Goal: Find contact information: Find contact information

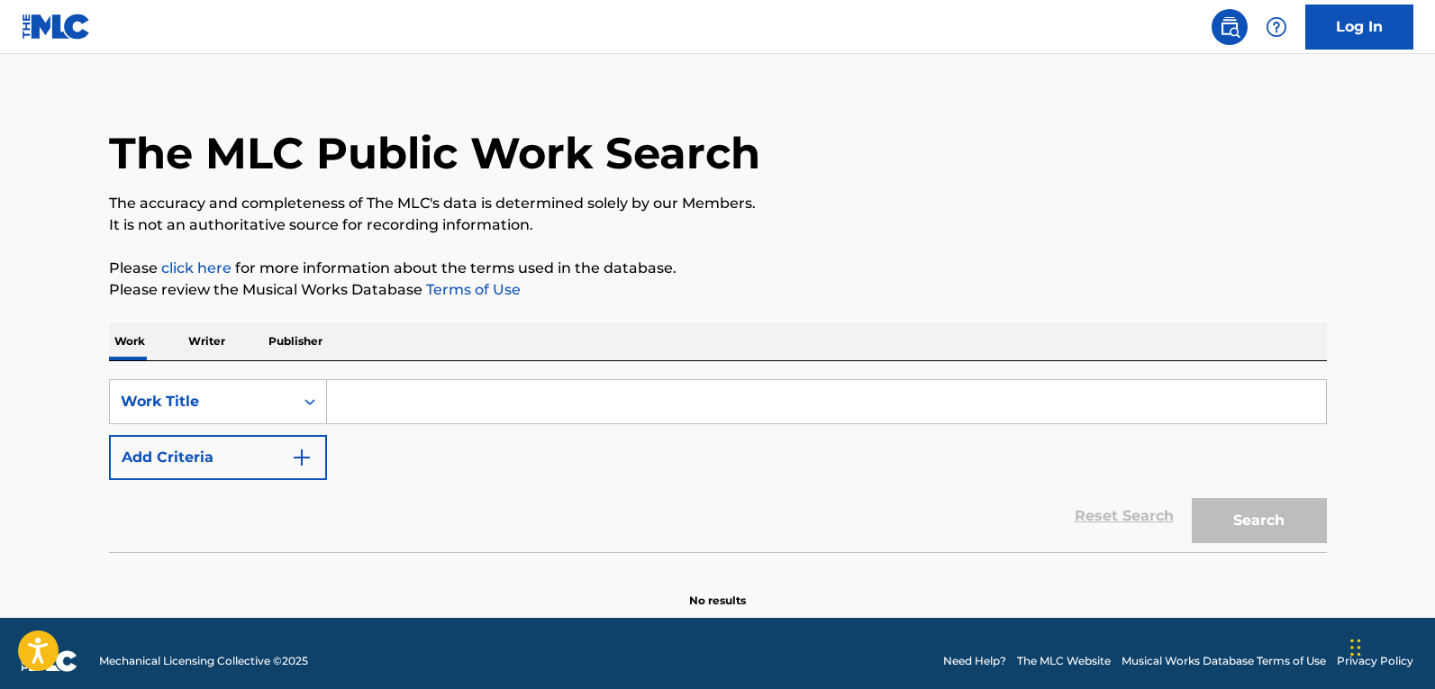
click at [261, 420] on div "Work Title" at bounding box center [218, 401] width 218 height 45
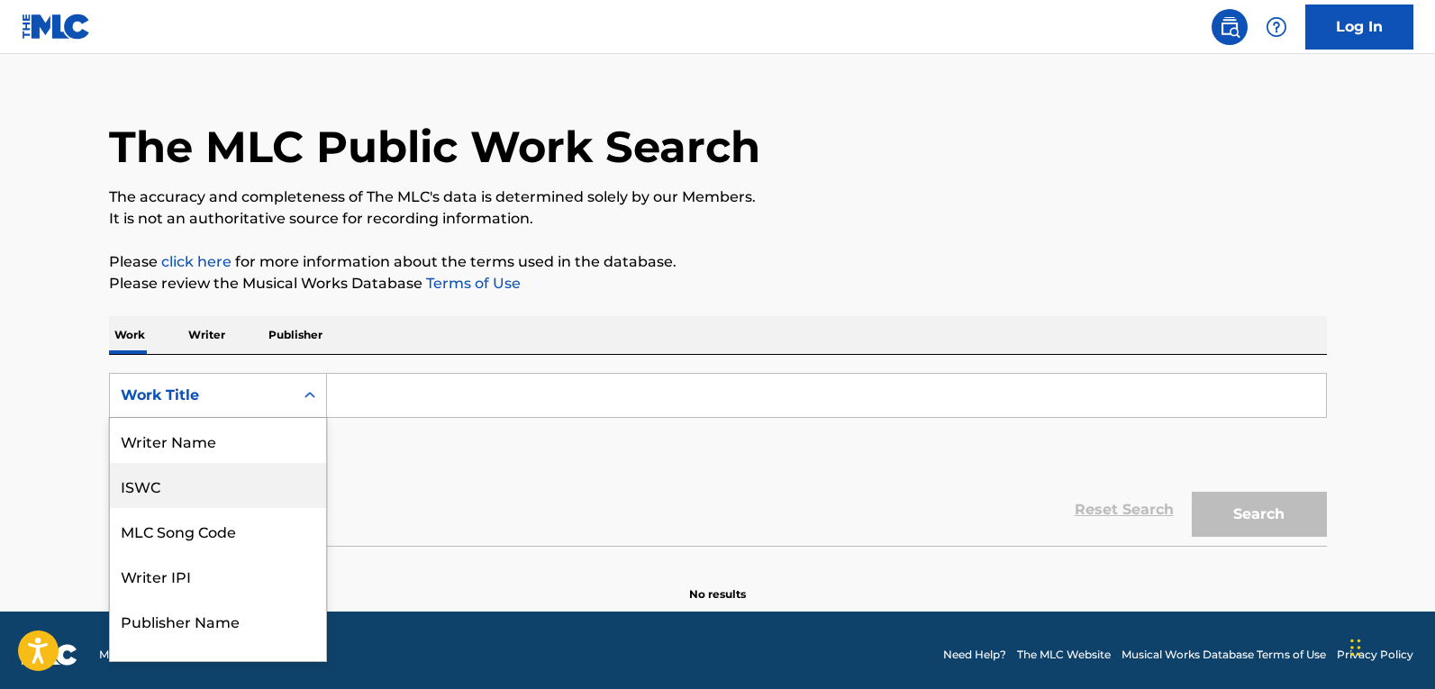
click at [234, 454] on div "Writer Name" at bounding box center [218, 440] width 216 height 45
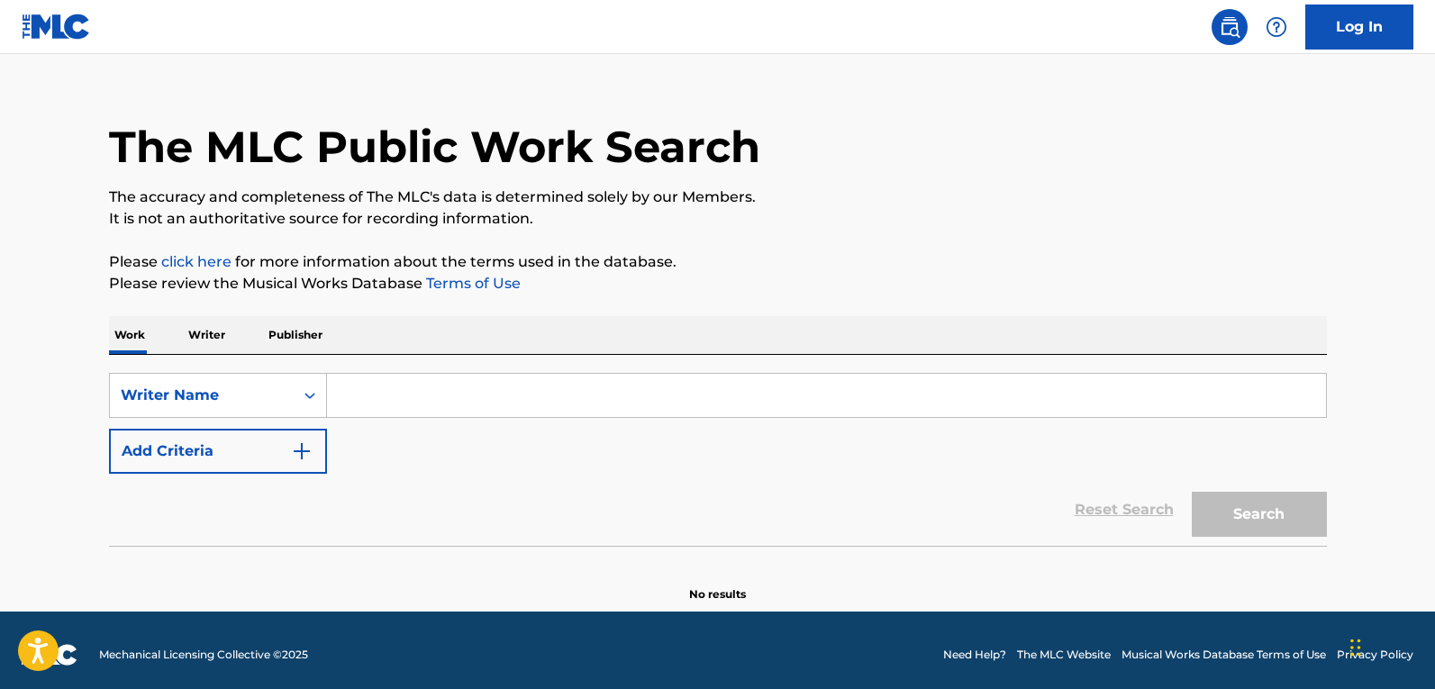
click at [451, 368] on div "SearchWithCriteriabfe5c326-604d-45e9-a21e-359f4ef32f5b Writer Name Add Criteria…" at bounding box center [718, 450] width 1218 height 191
click at [453, 392] on input "Search Form" at bounding box center [826, 395] width 999 height 43
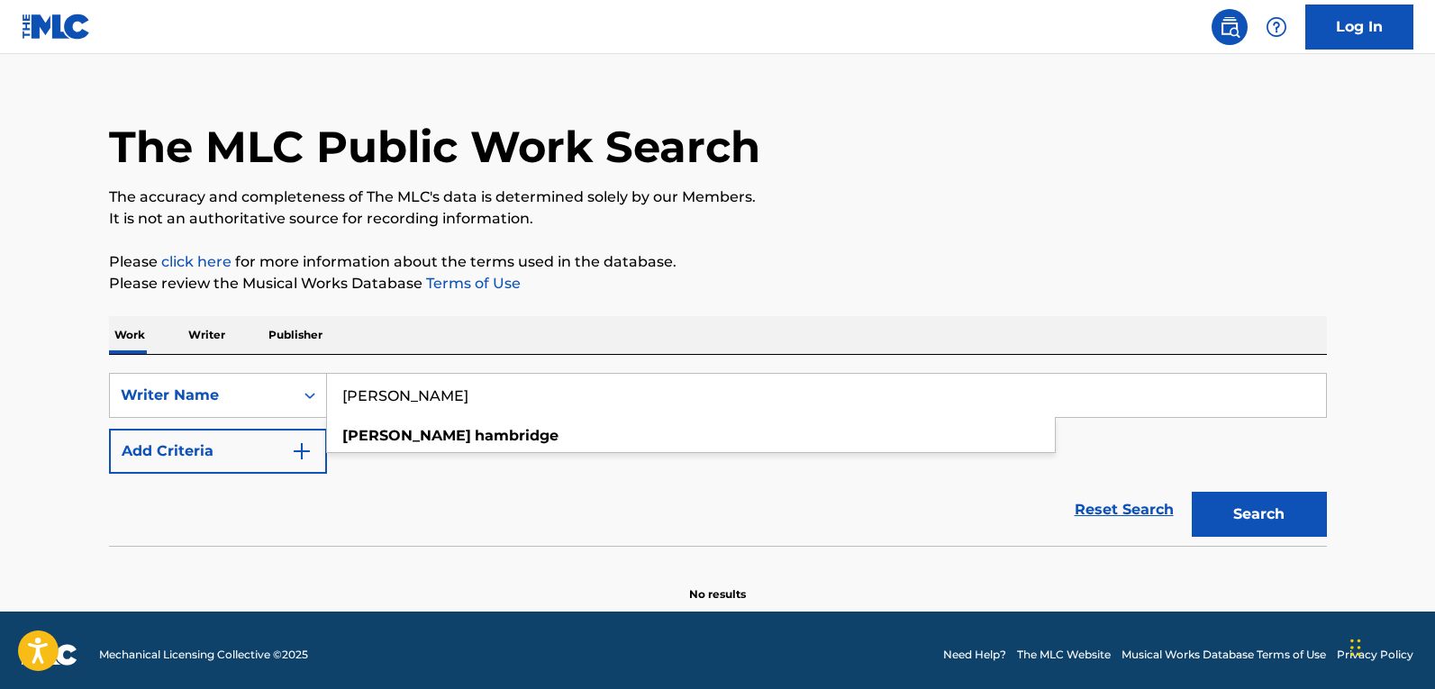
type input "[PERSON_NAME]"
click at [1192, 492] on button "Search" at bounding box center [1259, 514] width 135 height 45
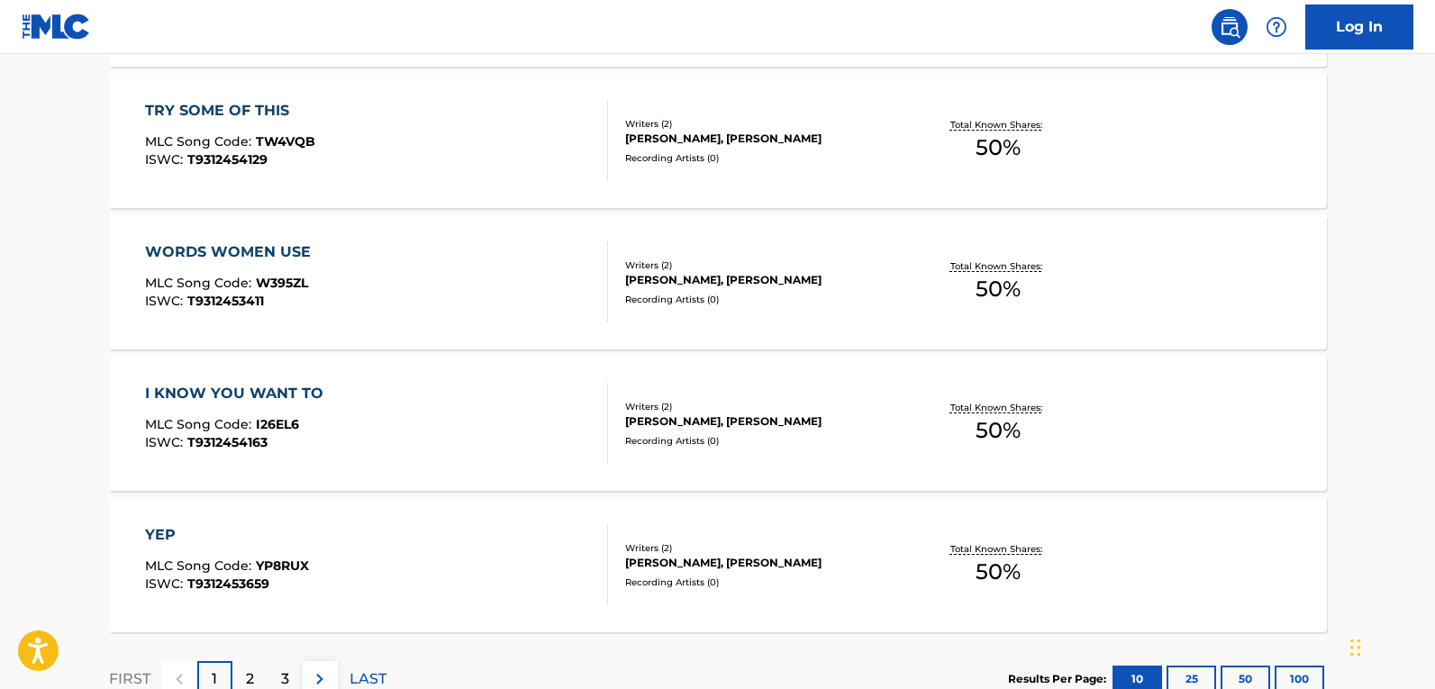
scroll to position [1516, 0]
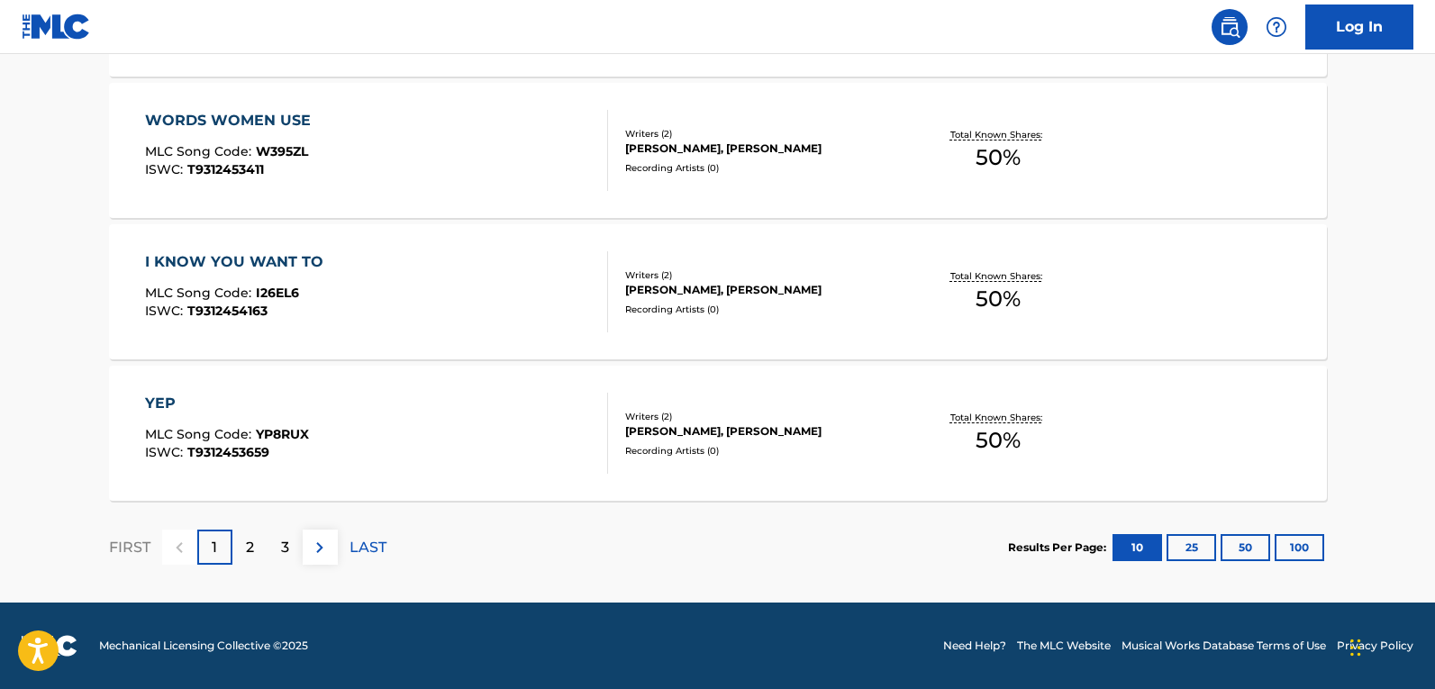
click at [1317, 554] on button "100" at bounding box center [1299, 547] width 50 height 27
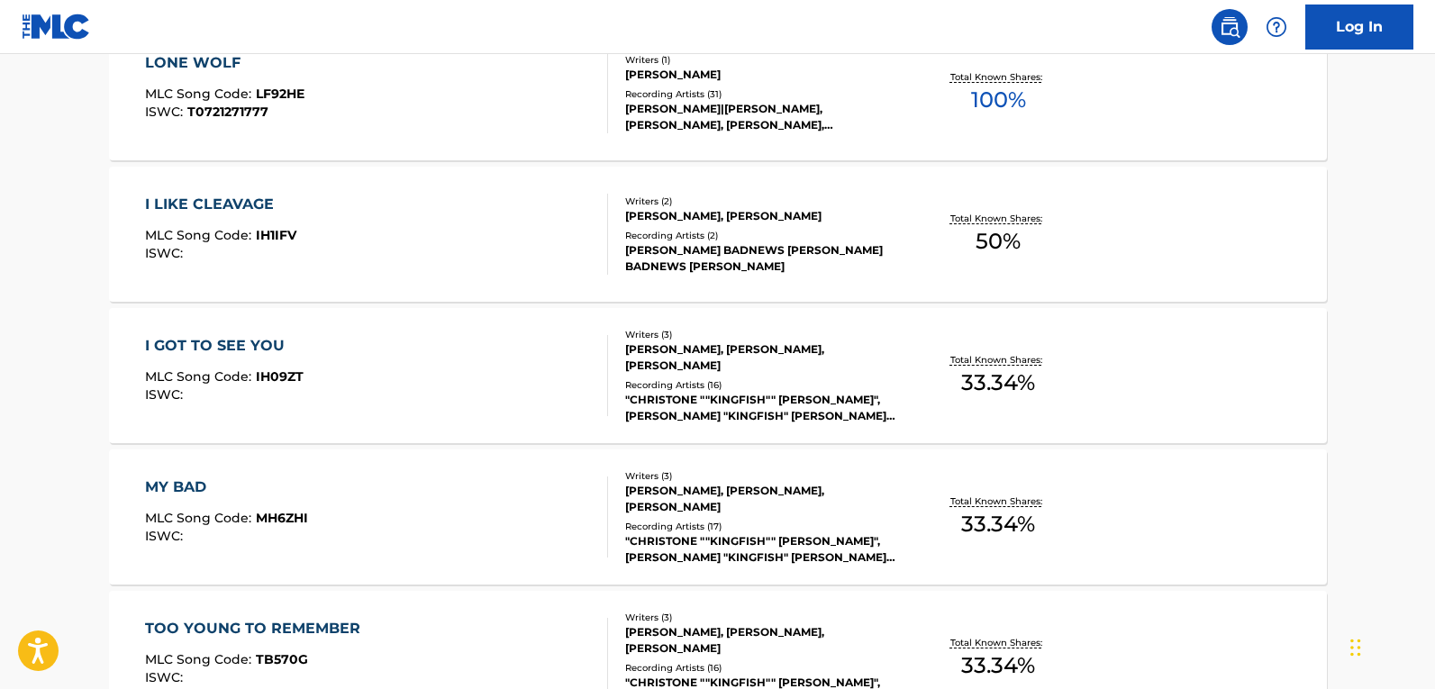
scroll to position [2417, 0]
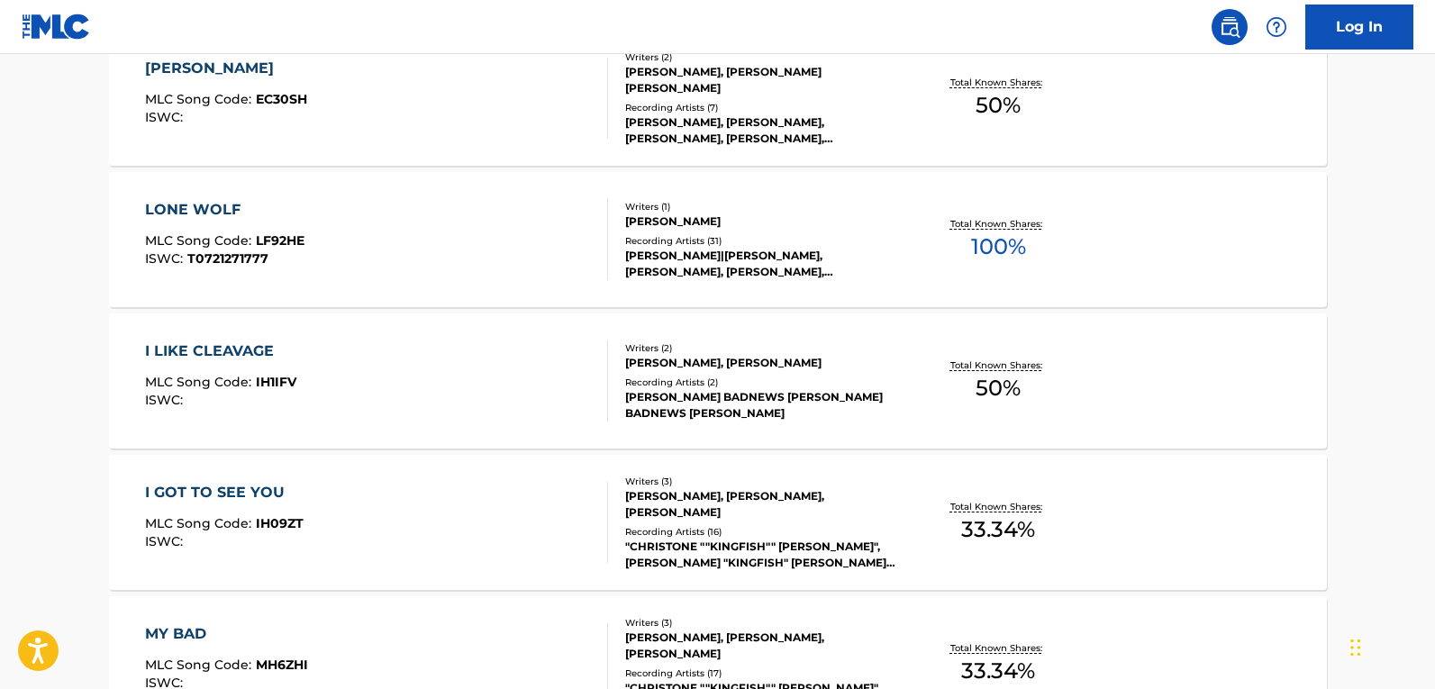
click at [591, 232] on div "LONE WOLF MLC Song Code : LF92HE ISWC : T0721271777" at bounding box center [376, 239] width 463 height 81
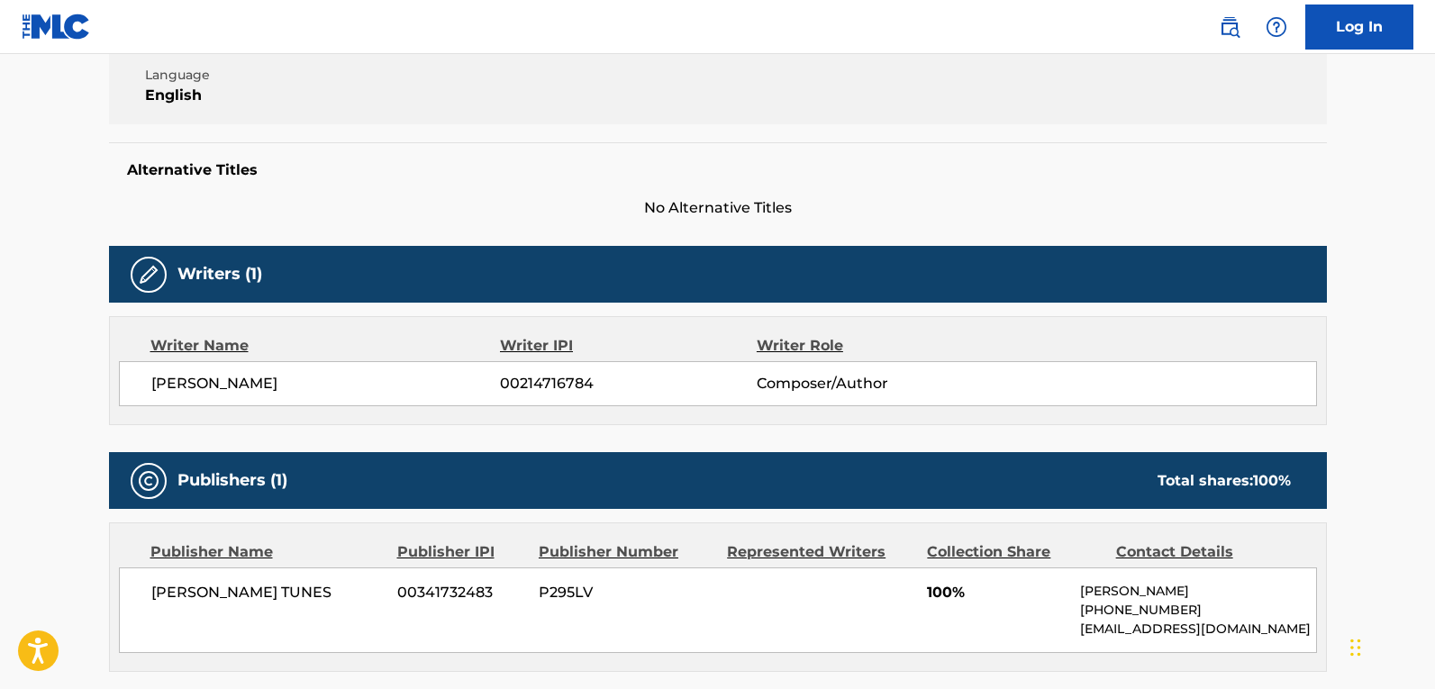
scroll to position [540, 0]
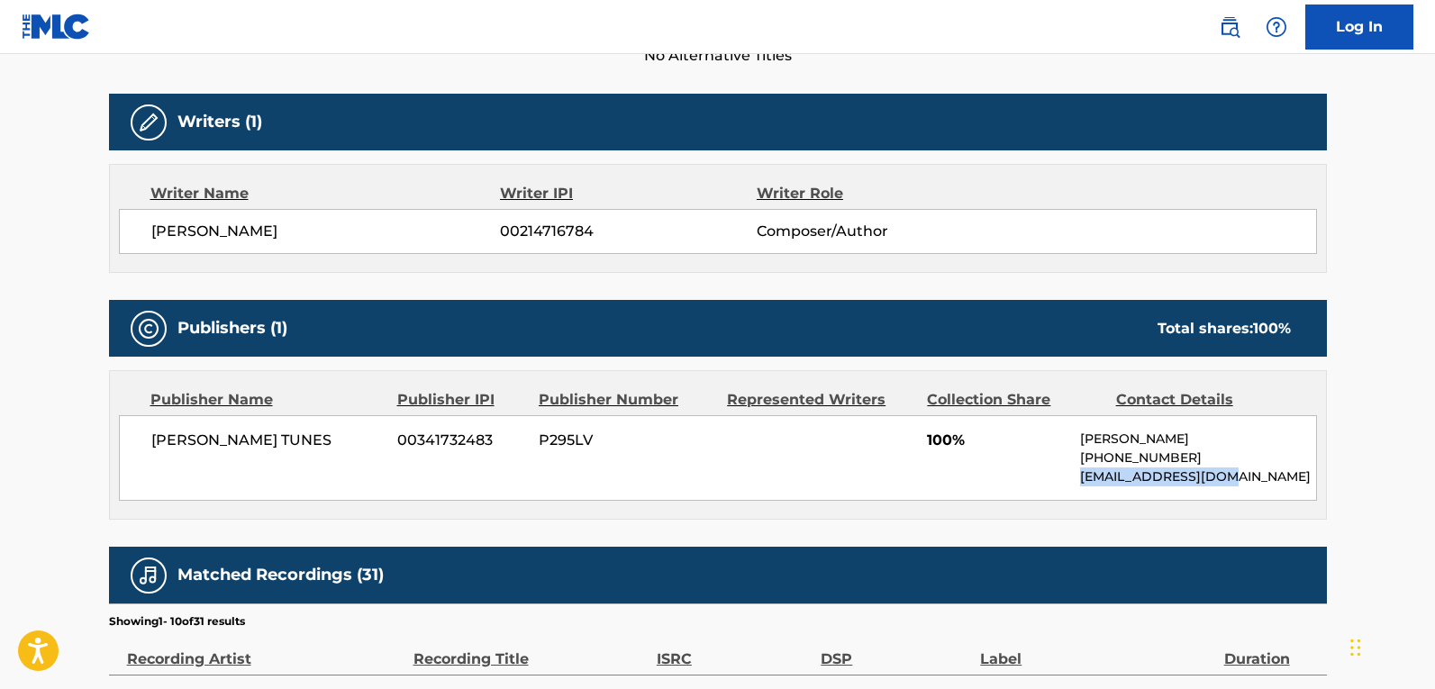
drag, startPoint x: 1238, startPoint y: 477, endPoint x: 1084, endPoint y: 478, distance: 154.9
click at [1084, 478] on p "[EMAIL_ADDRESS][DOMAIN_NAME]" at bounding box center [1197, 476] width 235 height 19
copy p "[EMAIL_ADDRESS][DOMAIN_NAME]"
